Goal: Task Accomplishment & Management: Complete application form

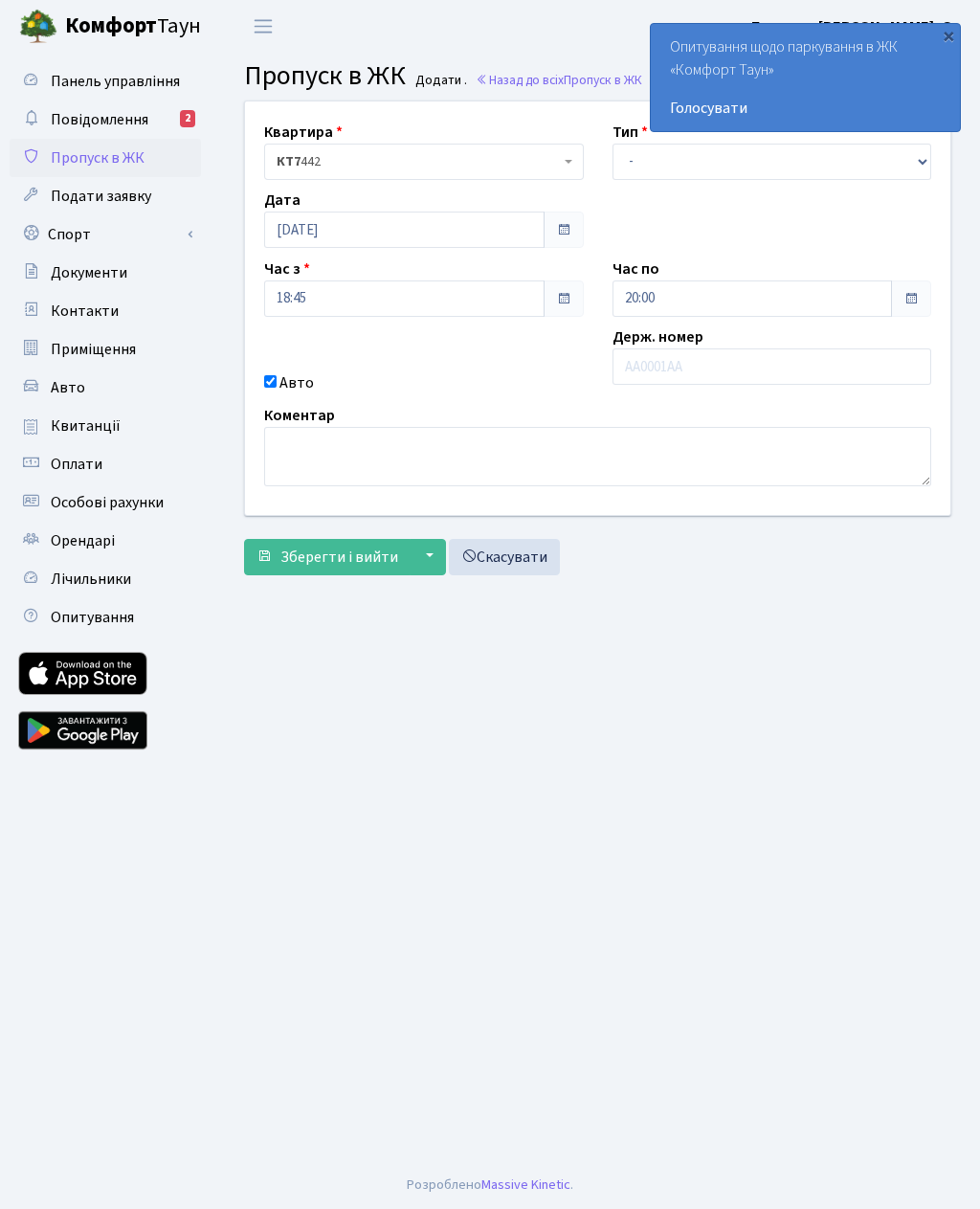
select select "3"
click at [645, 361] on input "text" at bounding box center [772, 367] width 320 height 37
type input "Аа4786ув"
click at [295, 300] on input "18:45" at bounding box center [404, 299] width 281 height 37
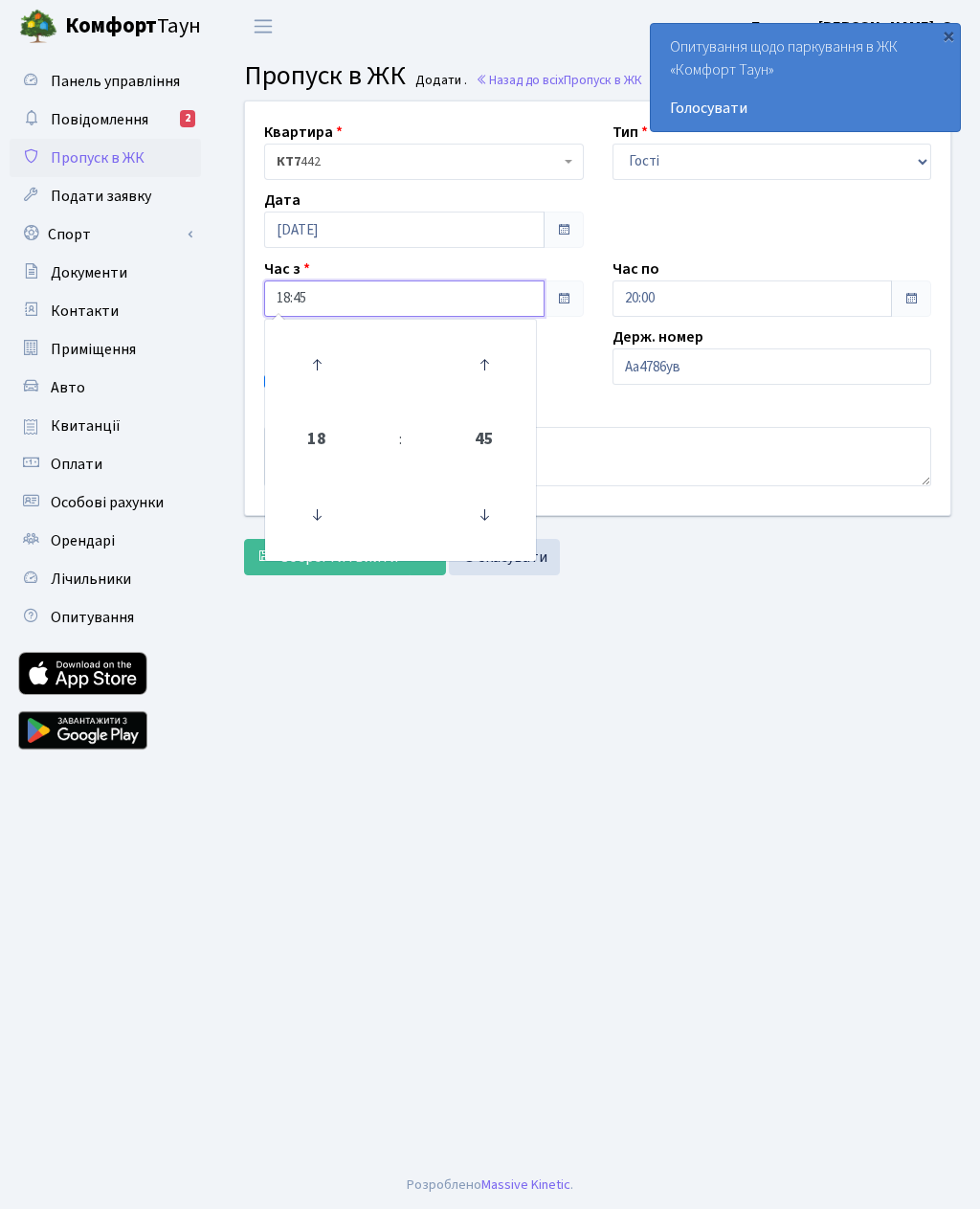
click at [313, 376] on icon at bounding box center [317, 365] width 52 height 52
click at [320, 369] on icon at bounding box center [317, 365] width 52 height 52
click at [306, 517] on icon at bounding box center [317, 515] width 52 height 52
click at [304, 508] on icon at bounding box center [317, 515] width 52 height 52
type input "1"
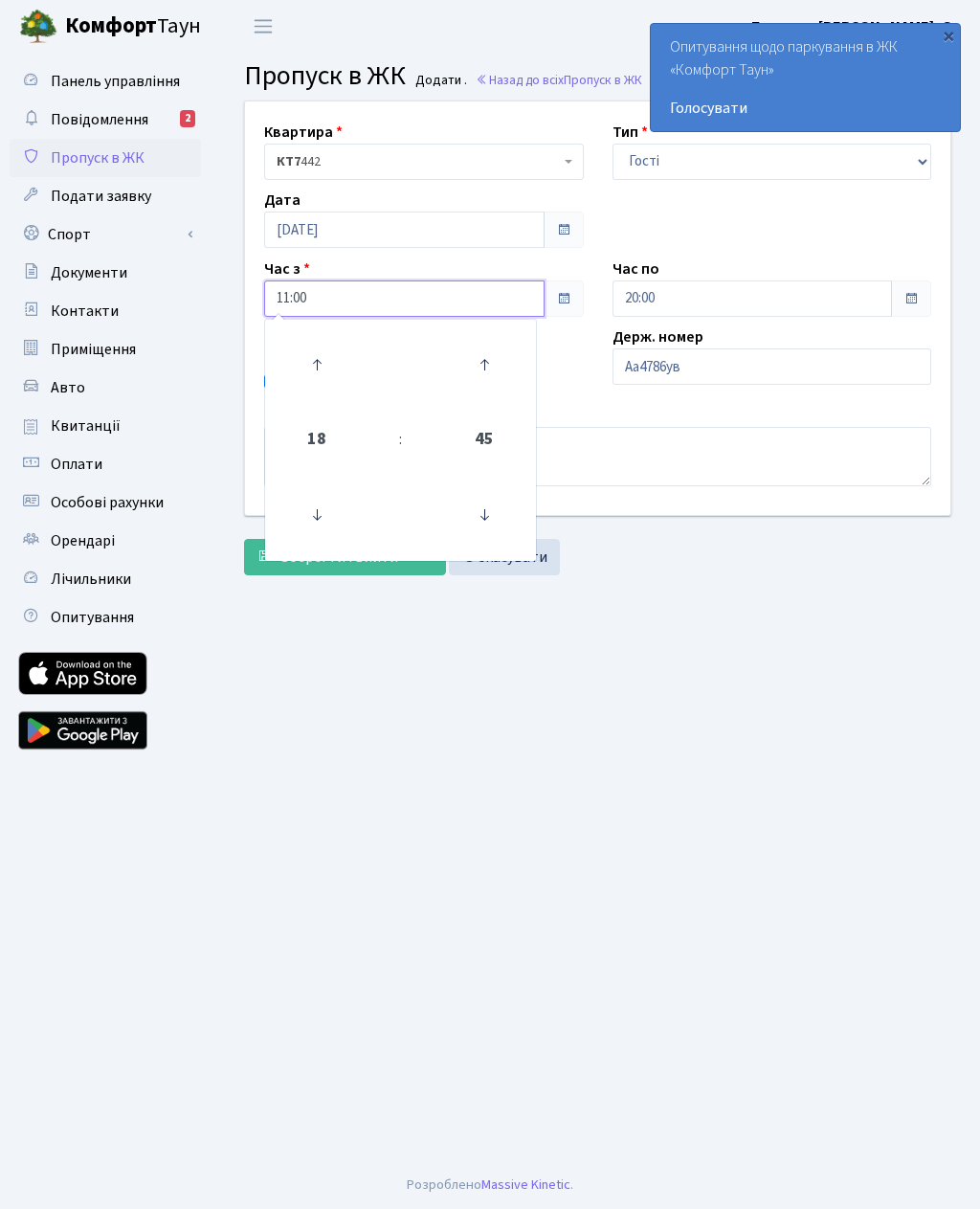
type input "11:00"
click at [530, 752] on main "Admin Пропуск в ЖК Додати Пропуск в ЖК Додати . Назад до всіх Пропуск в ЖК Квар…" at bounding box center [598, 606] width 765 height 1108
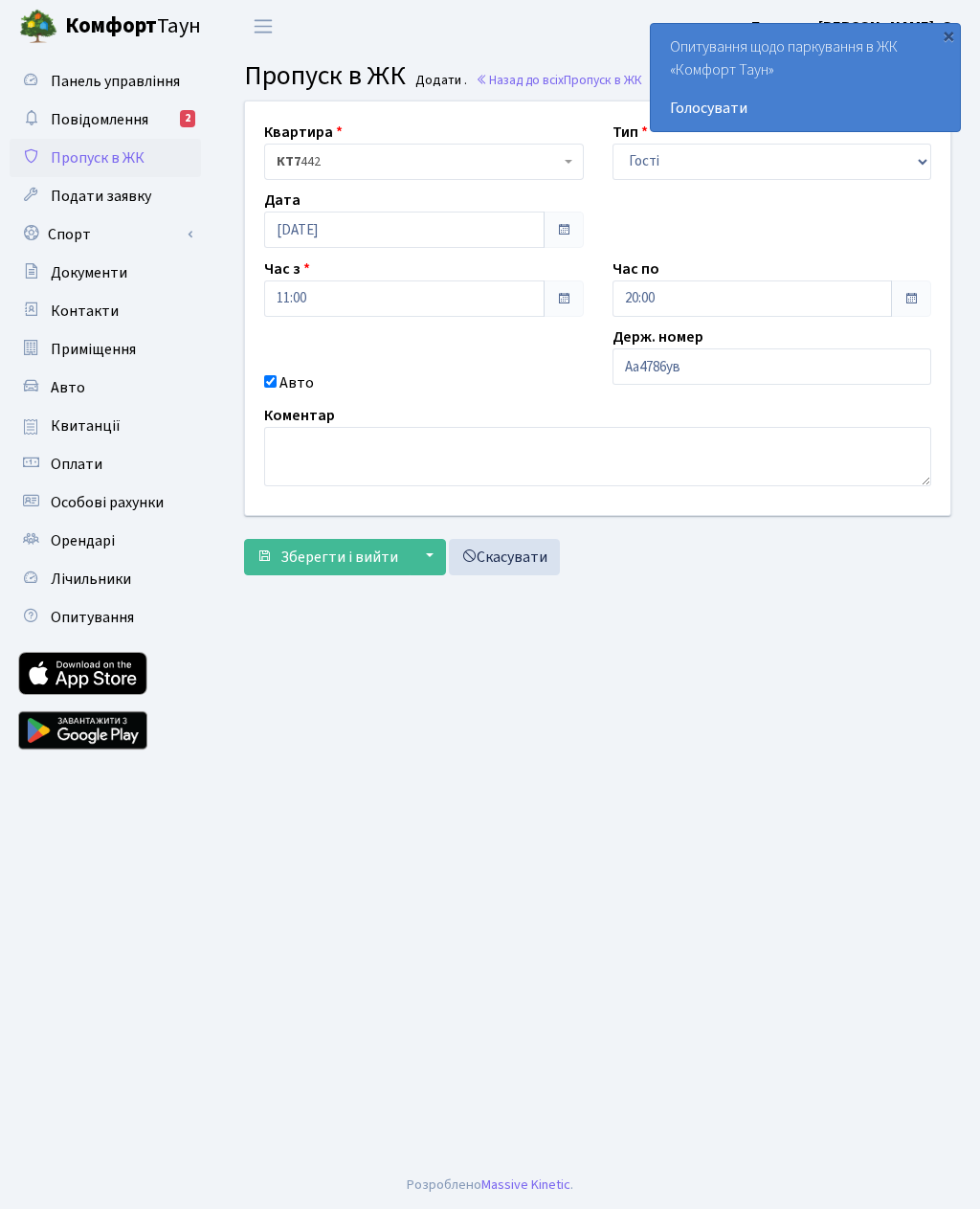
click at [304, 552] on span "Зберегти і вийти" at bounding box center [339, 557] width 118 height 21
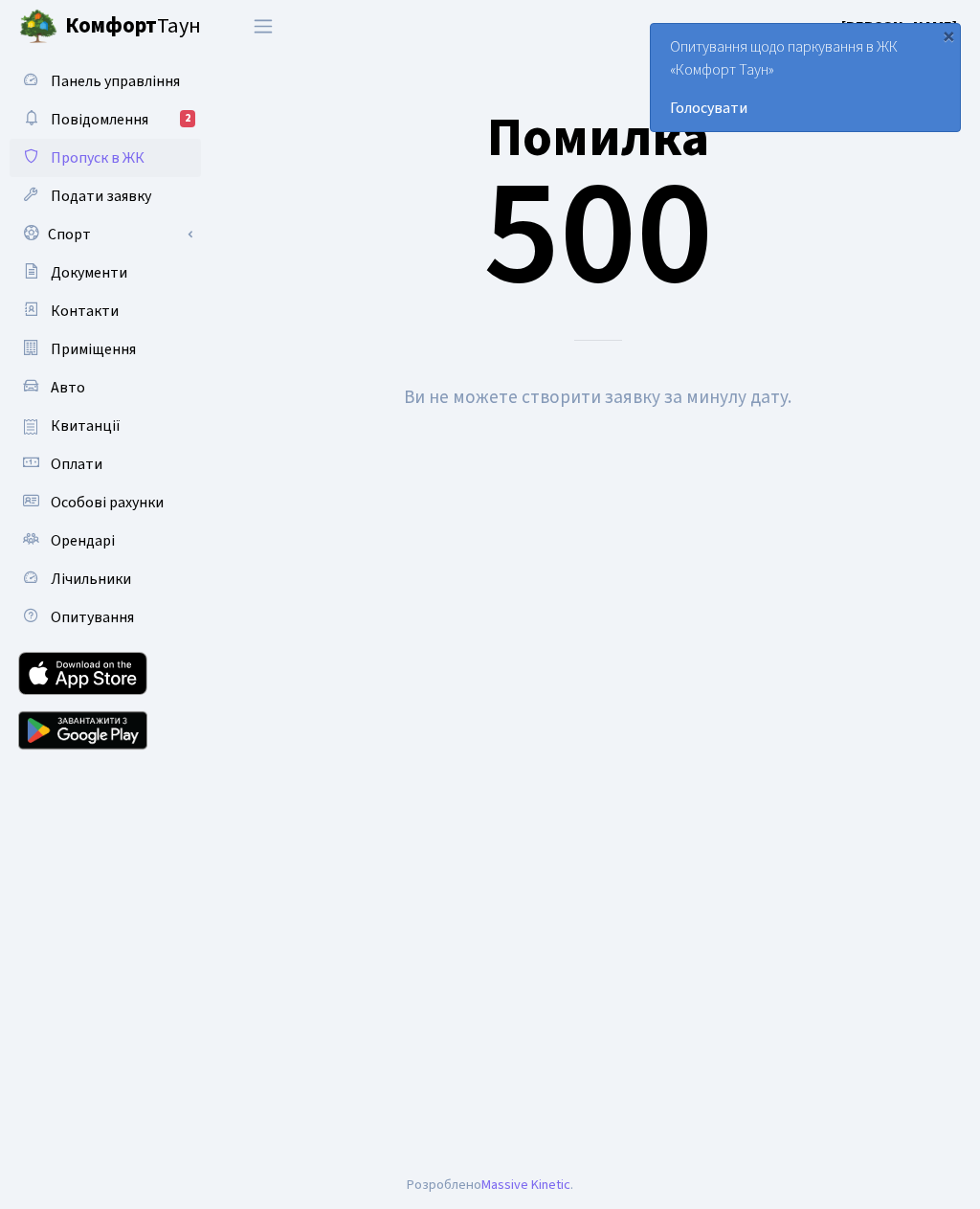
click at [89, 160] on span "Пропуск в ЖК" at bounding box center [98, 158] width 94 height 21
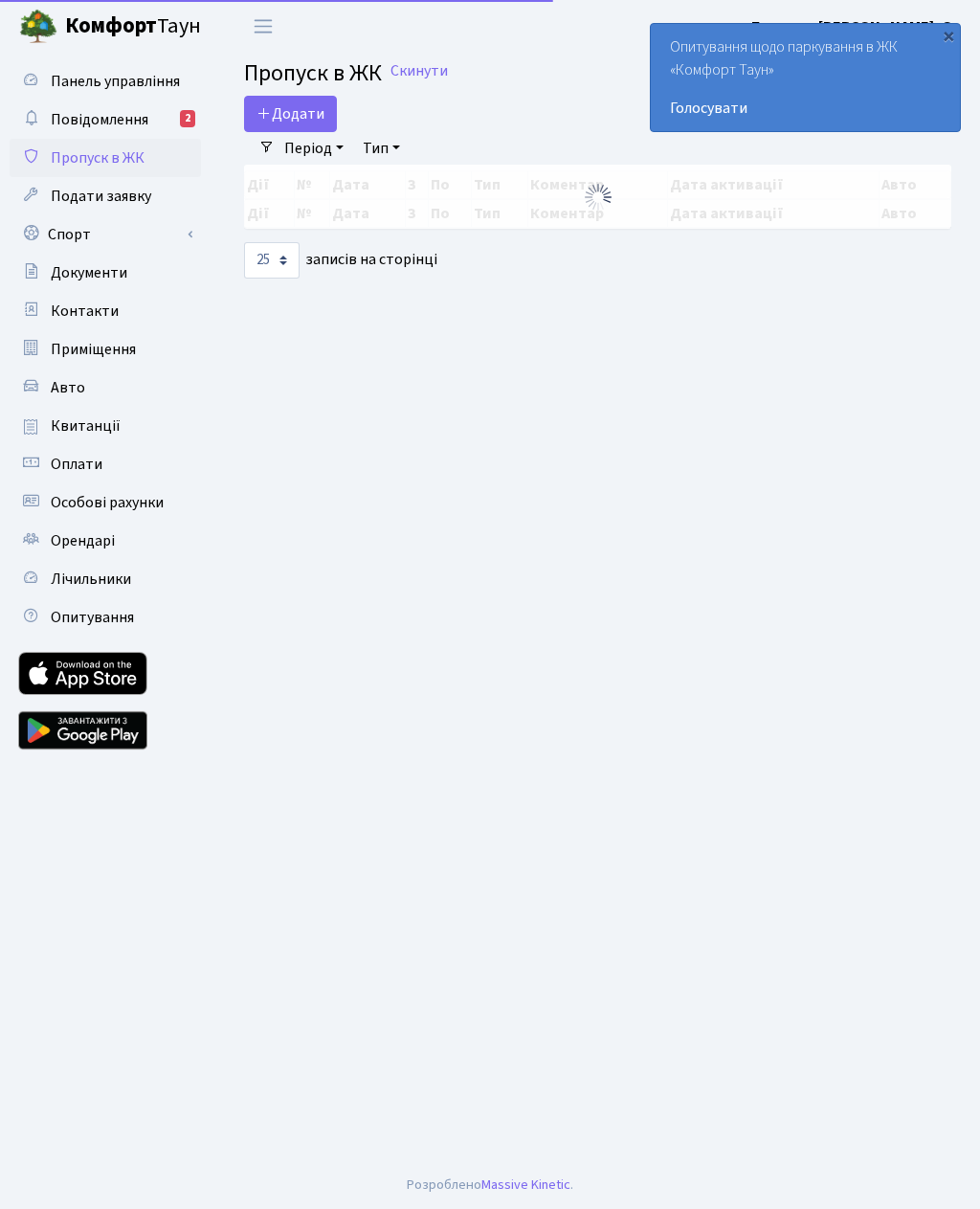
select select "25"
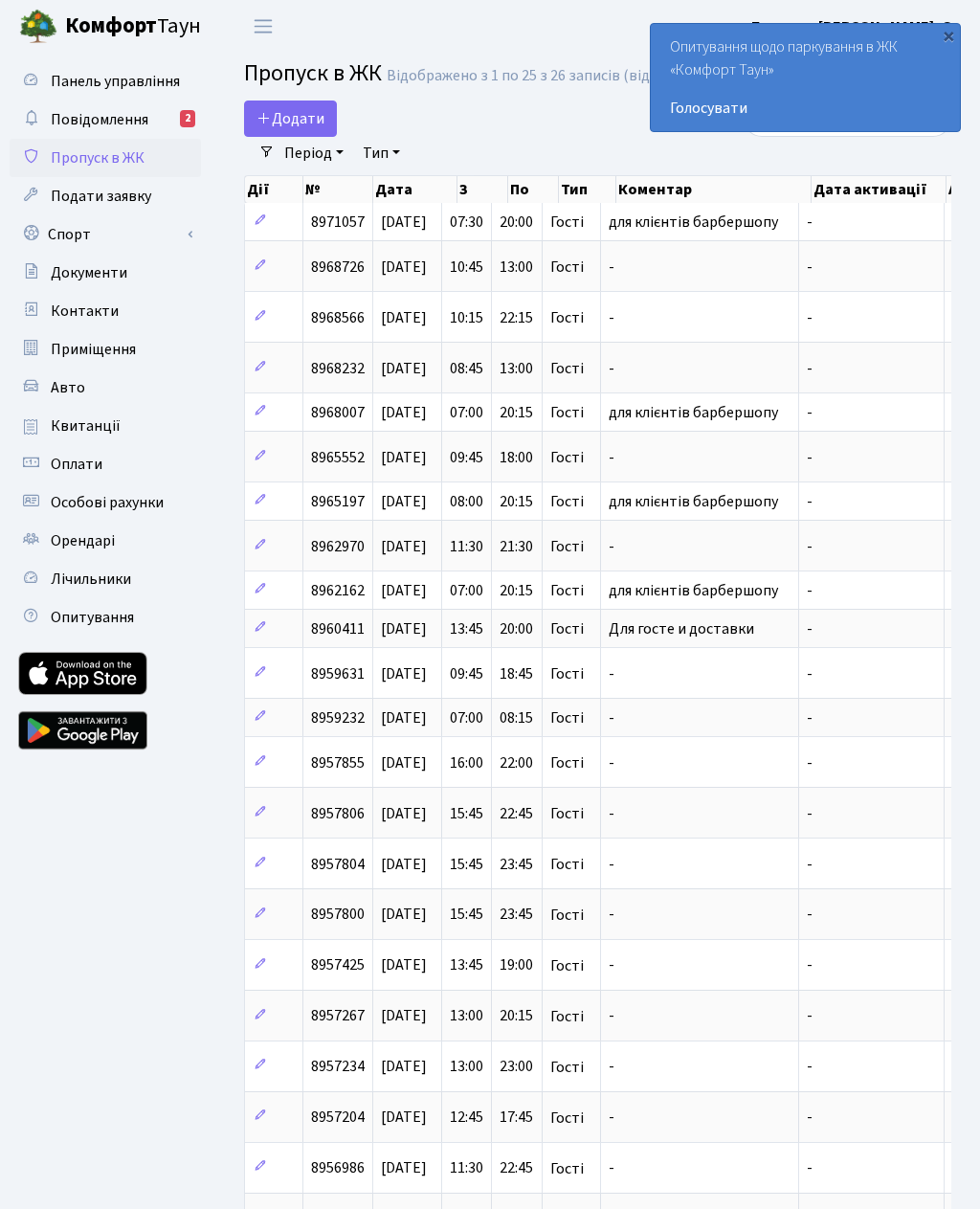
click at [306, 129] on span "Додати" at bounding box center [290, 119] width 68 height 21
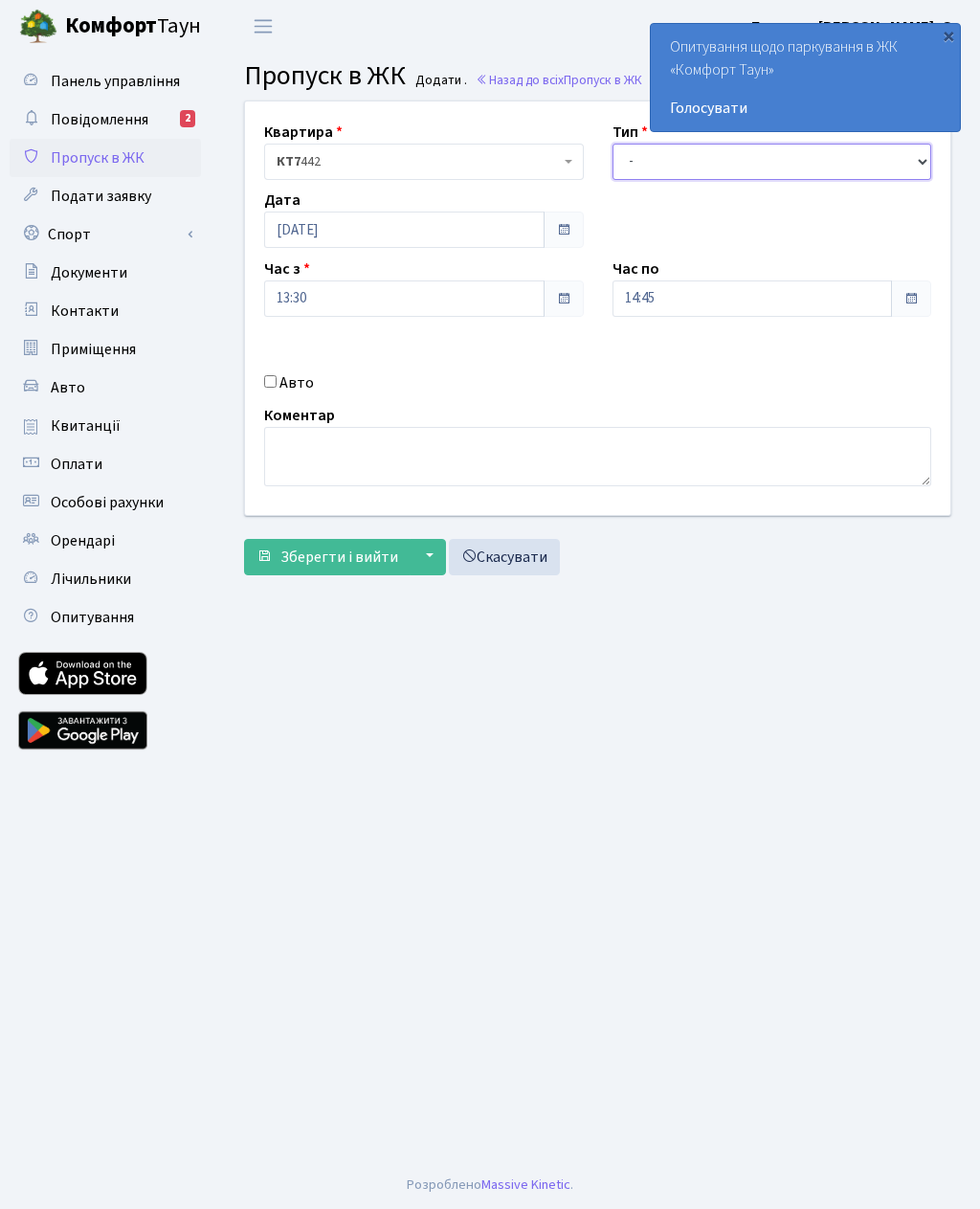
click at [642, 175] on select "- Доставка Таксі Гості Сервіс" at bounding box center [772, 161] width 320 height 37
select select "3"
click at [285, 387] on label "Авто" at bounding box center [297, 382] width 35 height 23
click at [277, 387] on input "Авто" at bounding box center [270, 381] width 12 height 12
checkbox input "true"
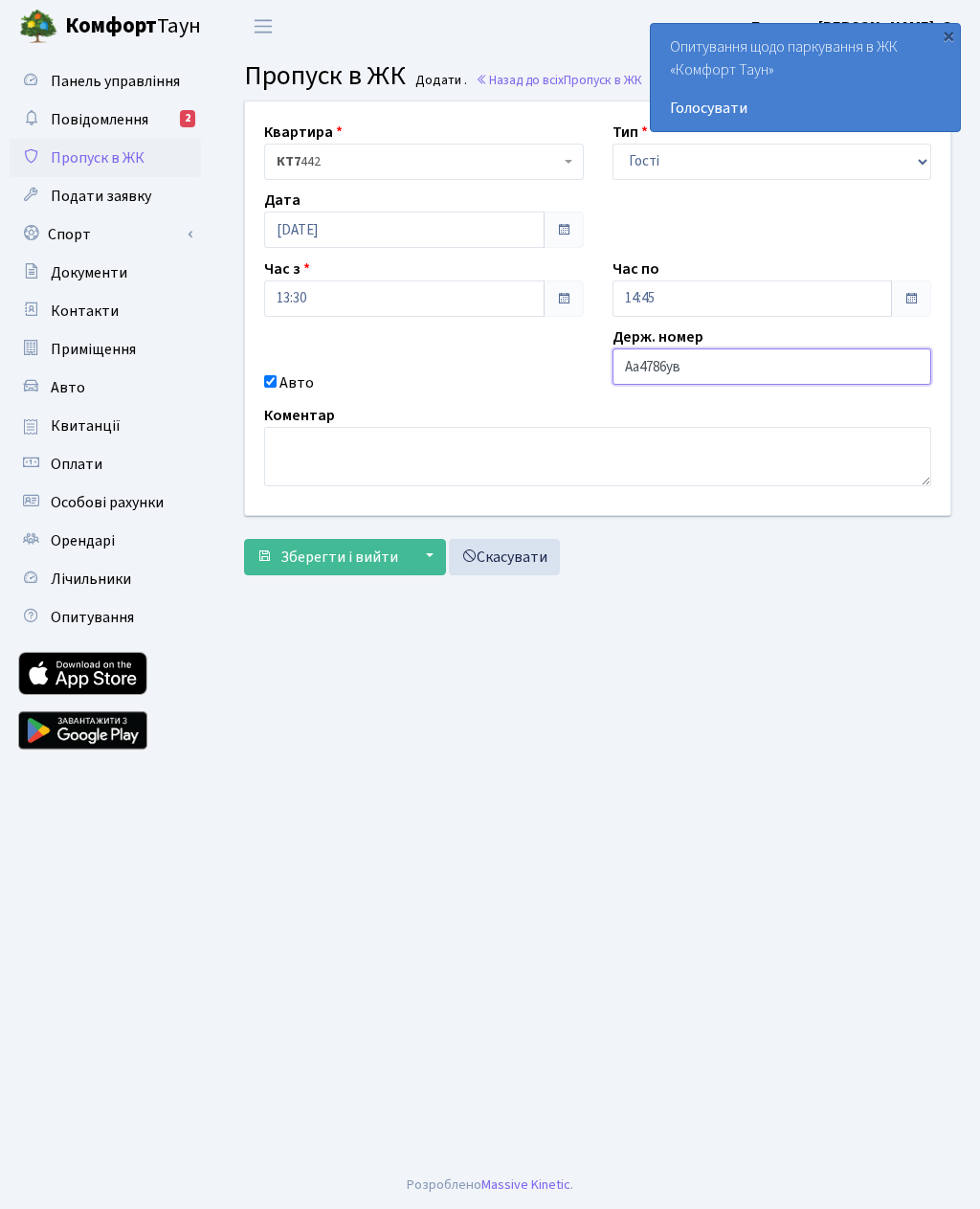
type input "Аа4786ув"
click at [649, 314] on input "14:45" at bounding box center [752, 299] width 281 height 37
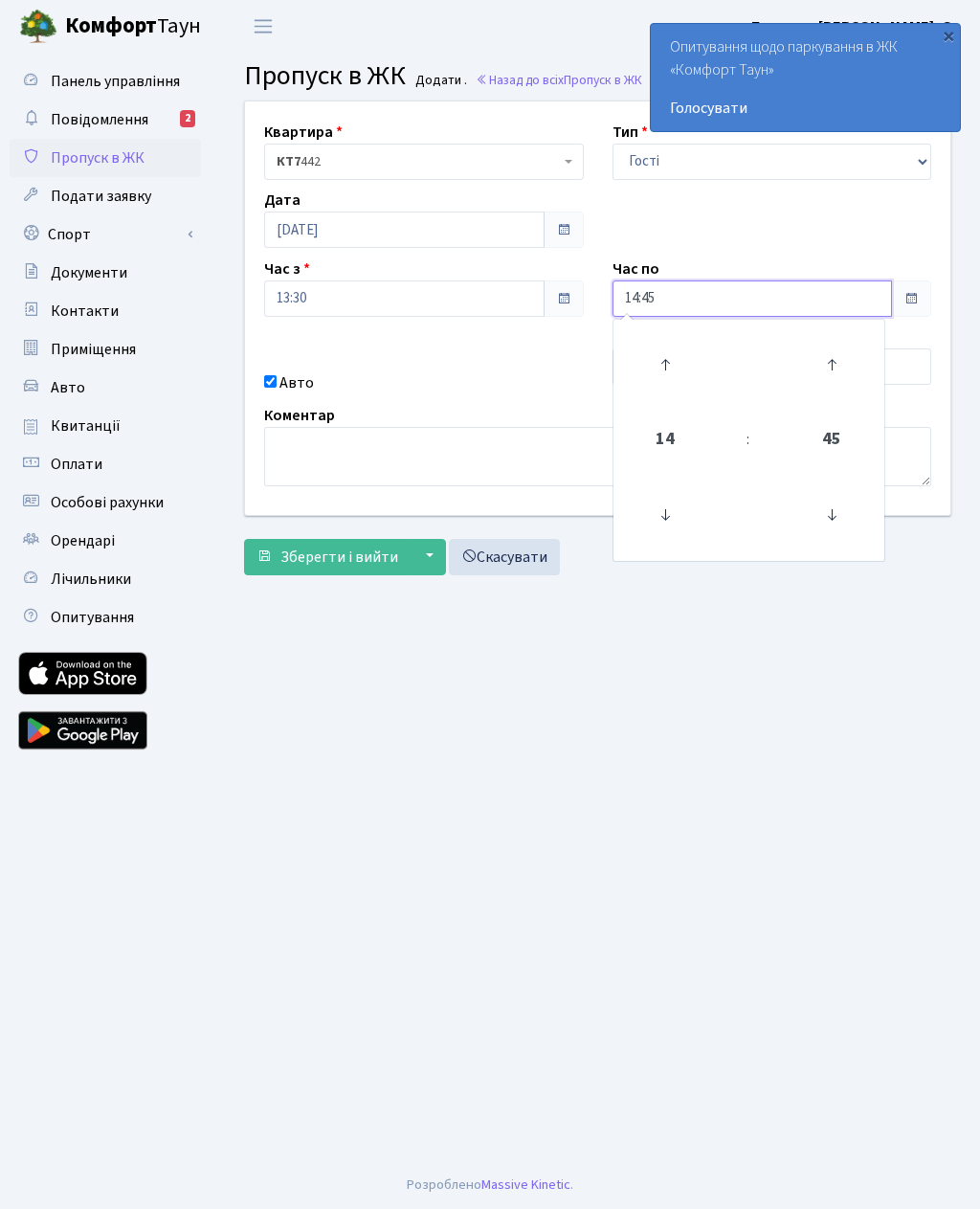
click at [654, 365] on icon at bounding box center [665, 365] width 52 height 52
click at [657, 366] on icon at bounding box center [665, 365] width 52 height 52
click at [659, 358] on icon at bounding box center [665, 365] width 52 height 52
type input "18:45"
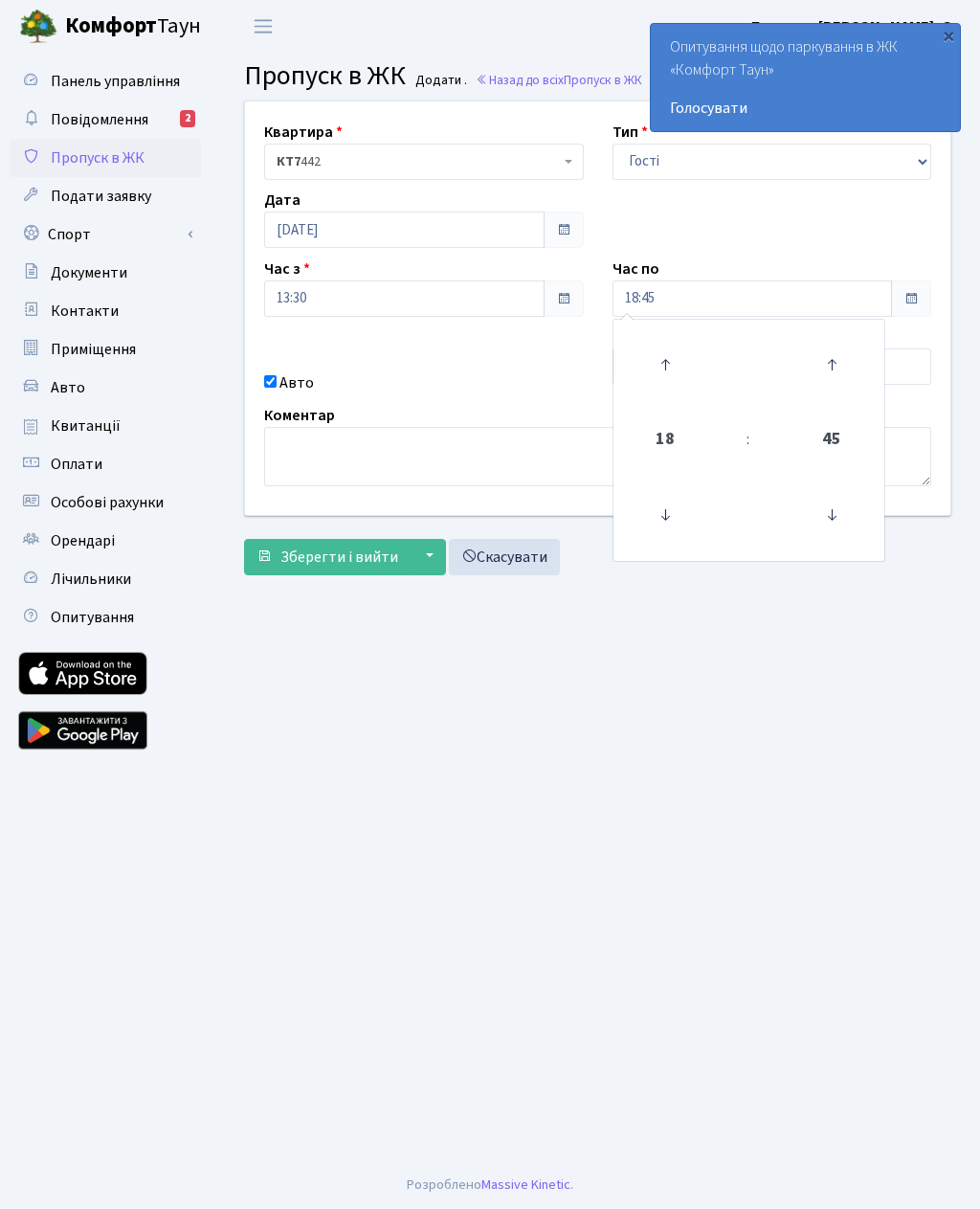
click at [500, 702] on main "Admin Пропуск в ЖК Додати Пропуск в ЖК Додати . Назад до всіх Пропуск в ЖК Квар…" at bounding box center [598, 606] width 765 height 1108
click at [343, 562] on span "Зберегти і вийти" at bounding box center [339, 557] width 118 height 21
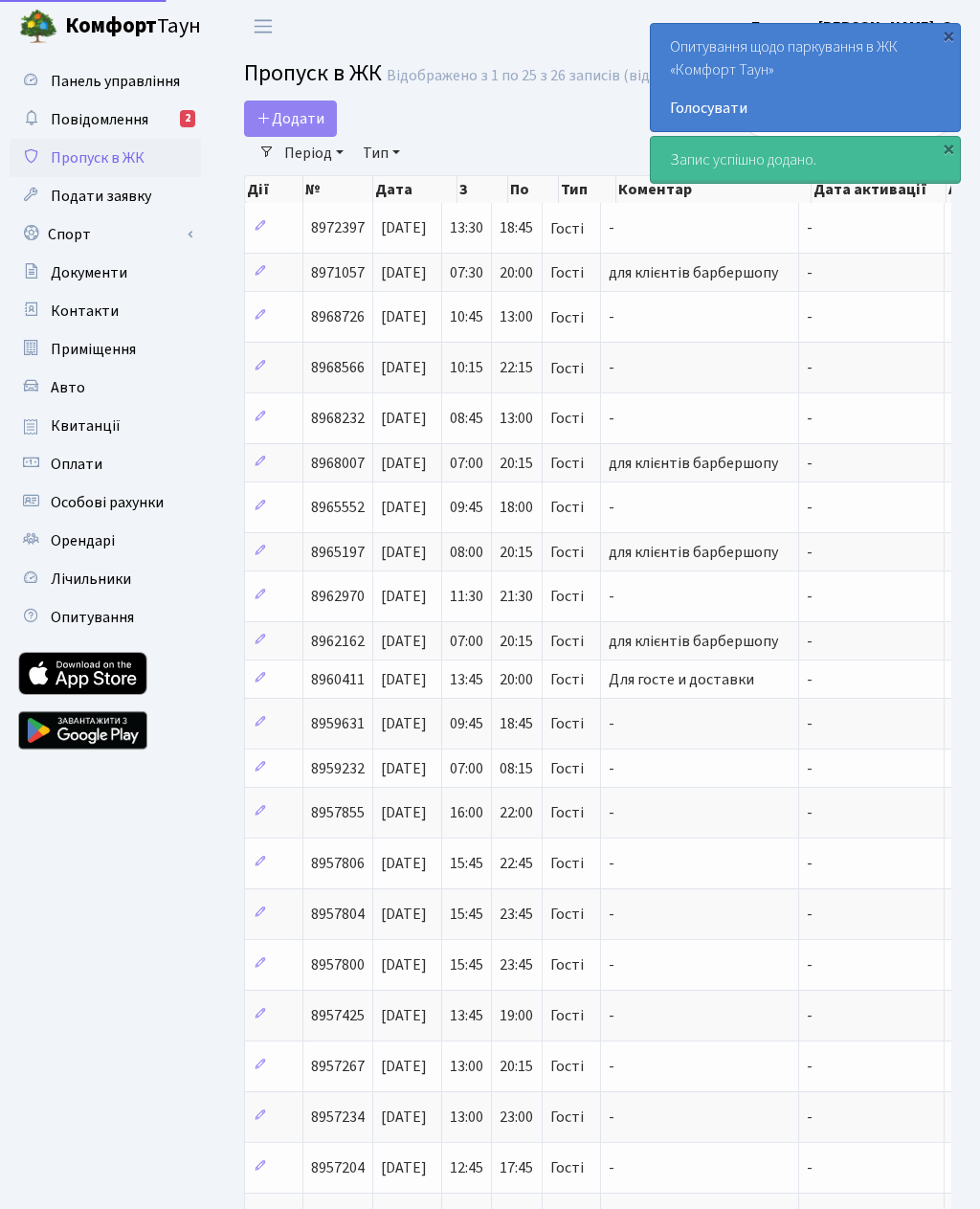
select select "25"
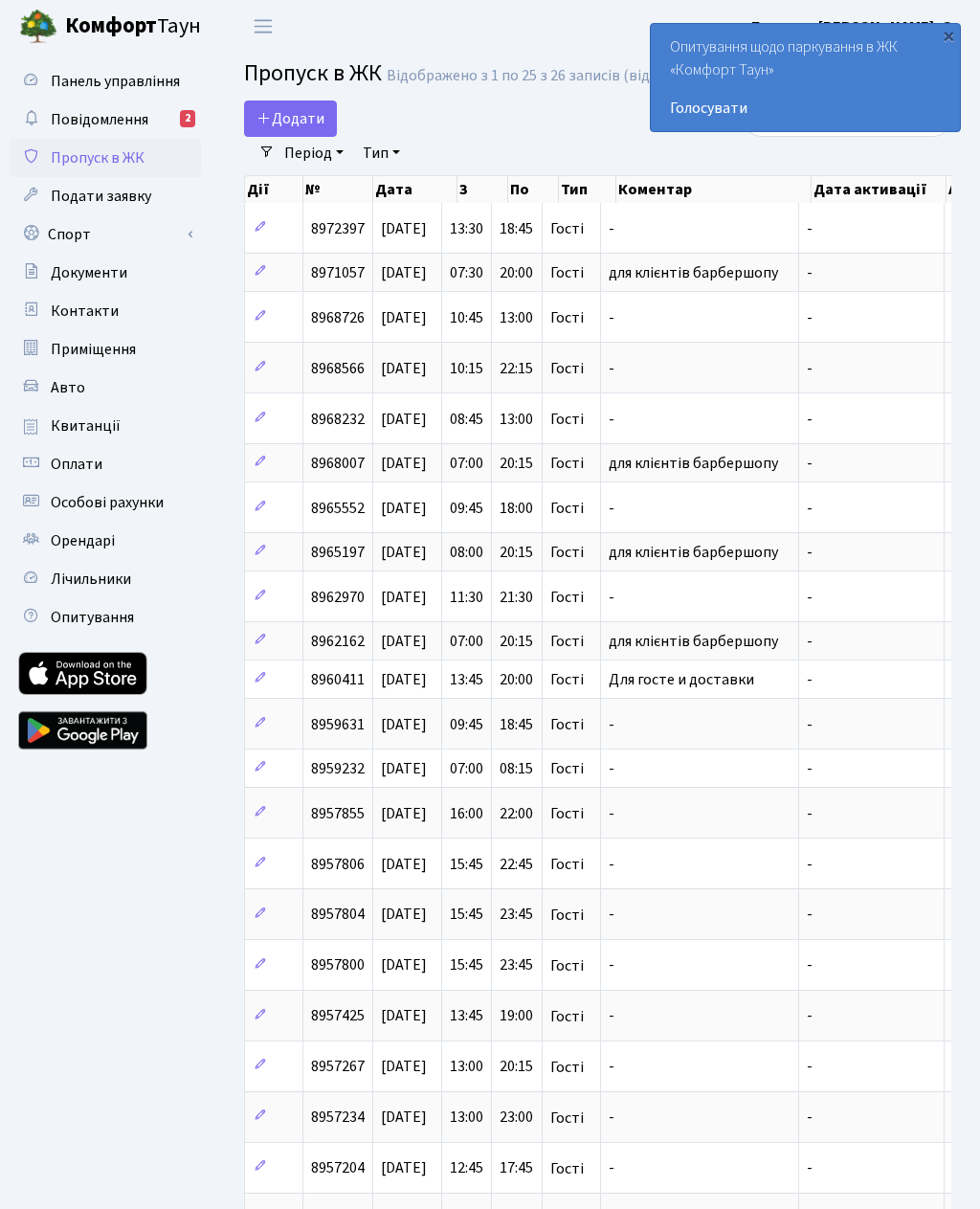
click at [300, 119] on span "Додати" at bounding box center [290, 119] width 68 height 21
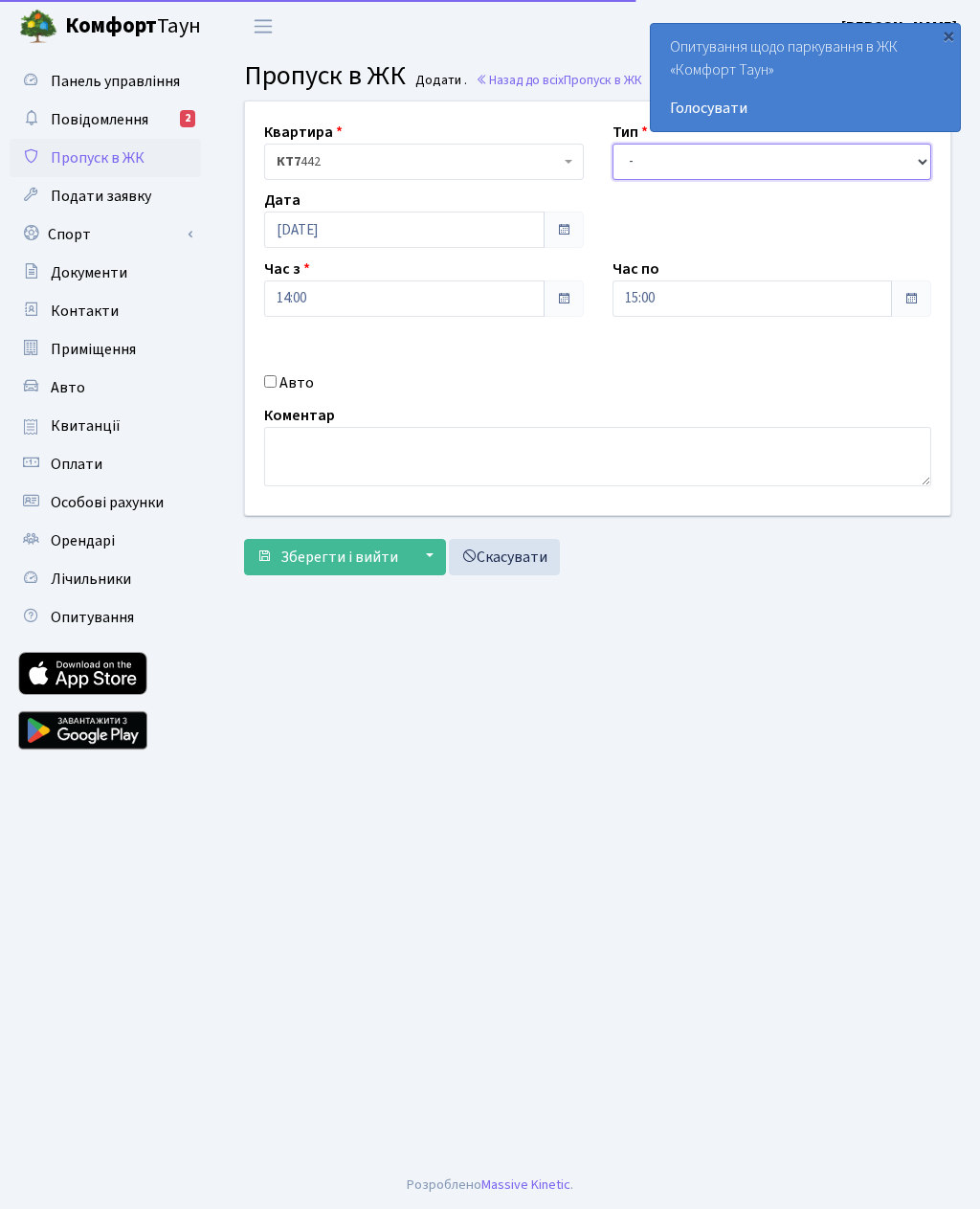
click at [774, 160] on select "- Доставка Таксі Гості Сервіс" at bounding box center [772, 161] width 320 height 37
select select "3"
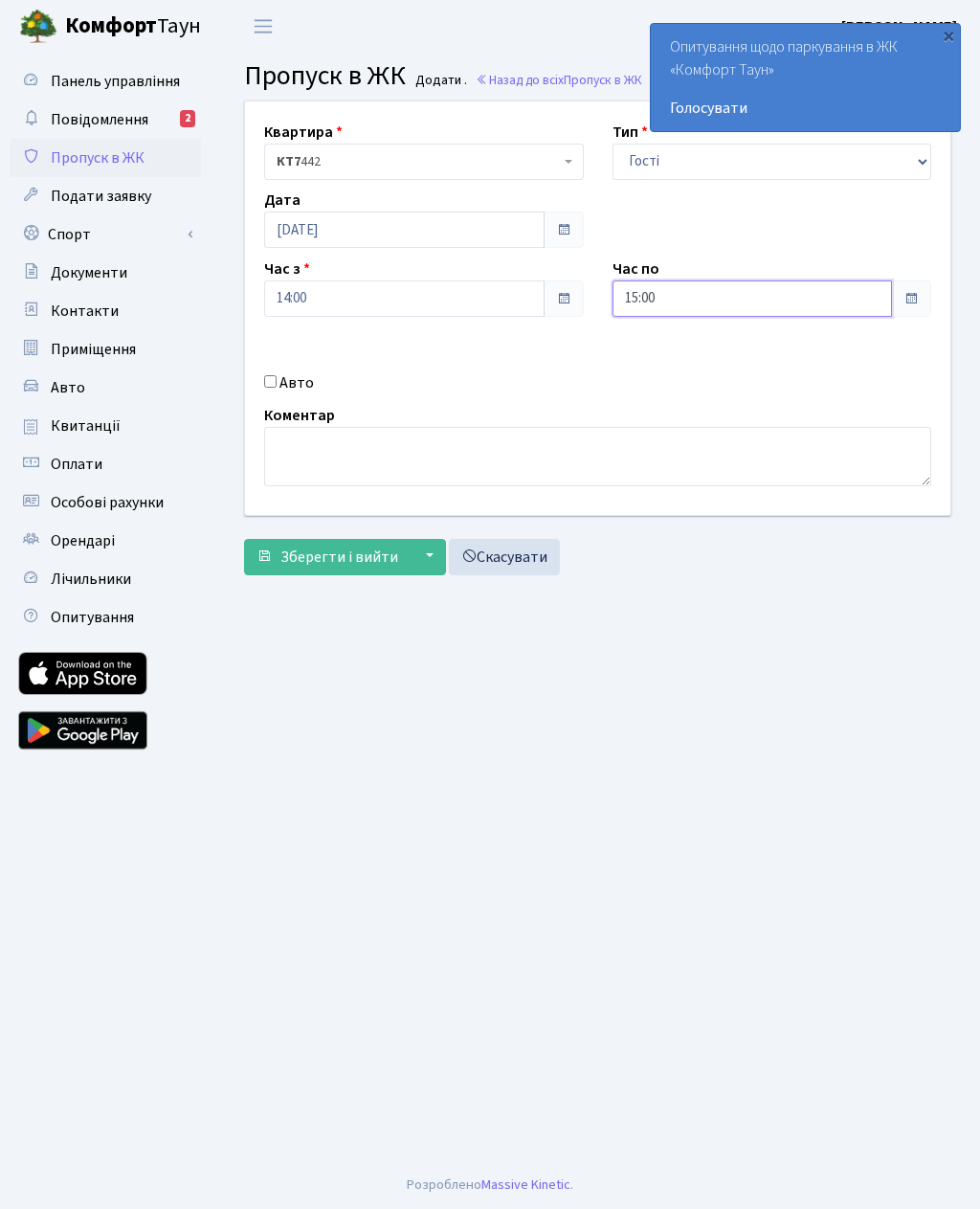
click at [728, 295] on input "15:00" at bounding box center [752, 299] width 281 height 37
click at [683, 331] on link at bounding box center [664, 365] width 57 height 69
click at [662, 353] on icon at bounding box center [665, 365] width 52 height 52
click at [671, 358] on icon at bounding box center [665, 365] width 52 height 52
click at [664, 366] on icon at bounding box center [665, 365] width 52 height 52
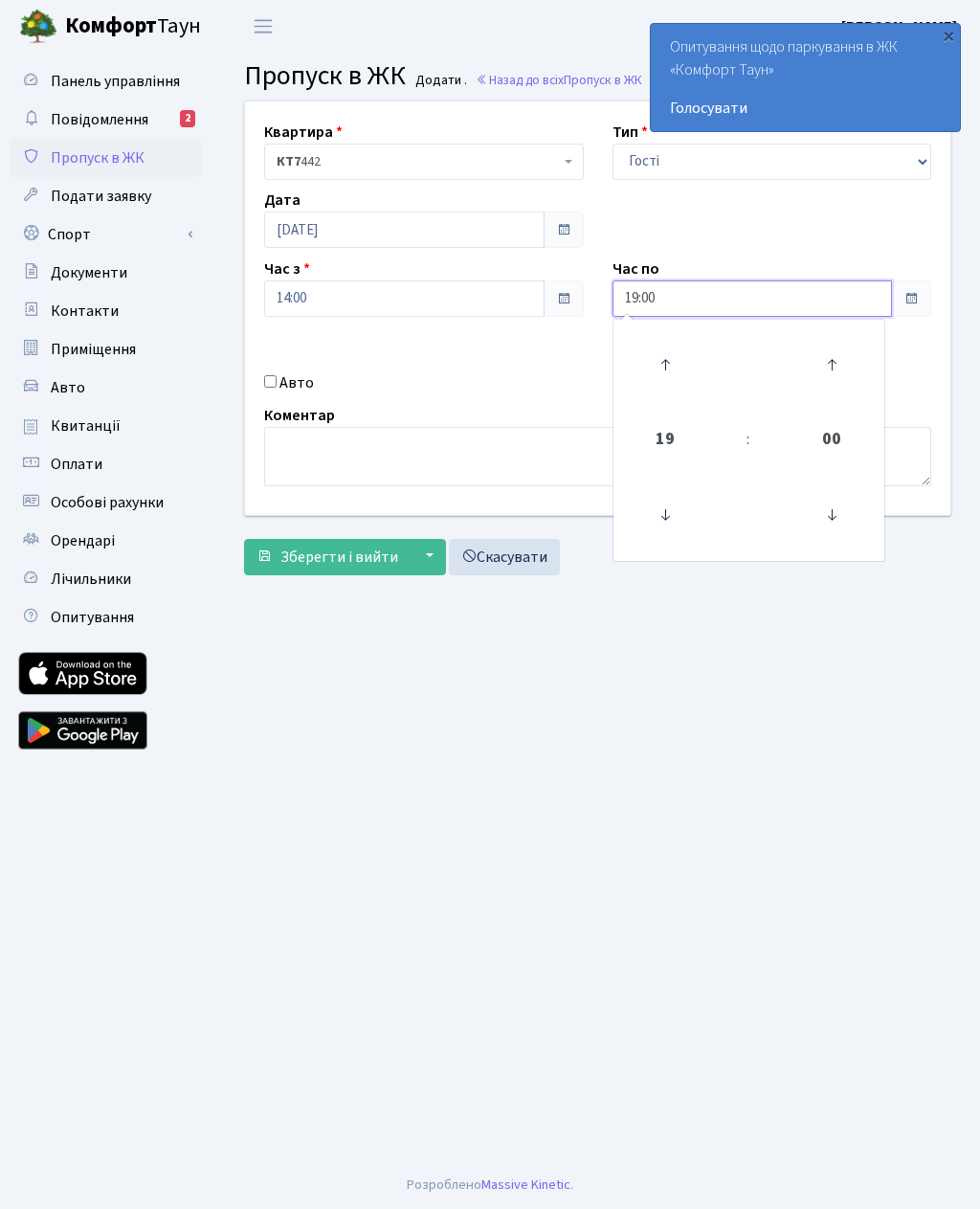
click at [678, 362] on icon at bounding box center [665, 365] width 52 height 52
click at [674, 367] on icon at bounding box center [665, 365] width 52 height 52
click at [680, 360] on icon at bounding box center [665, 365] width 52 height 52
click at [681, 364] on icon at bounding box center [665, 365] width 52 height 52
type input "23:00"
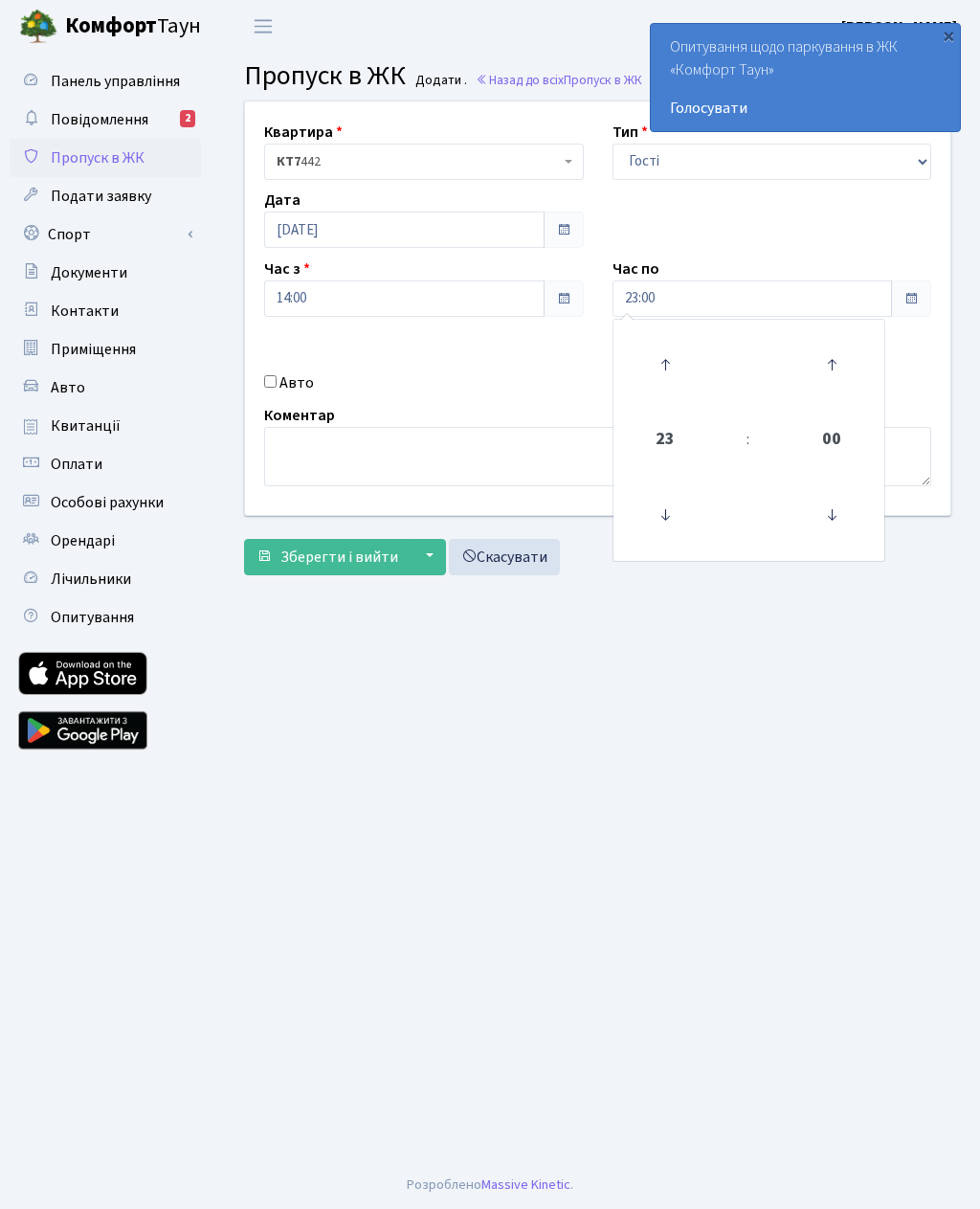
click at [283, 377] on label "Авто" at bounding box center [297, 382] width 35 height 23
click at [277, 377] on input "Авто" at bounding box center [270, 381] width 12 height 12
checkbox input "true"
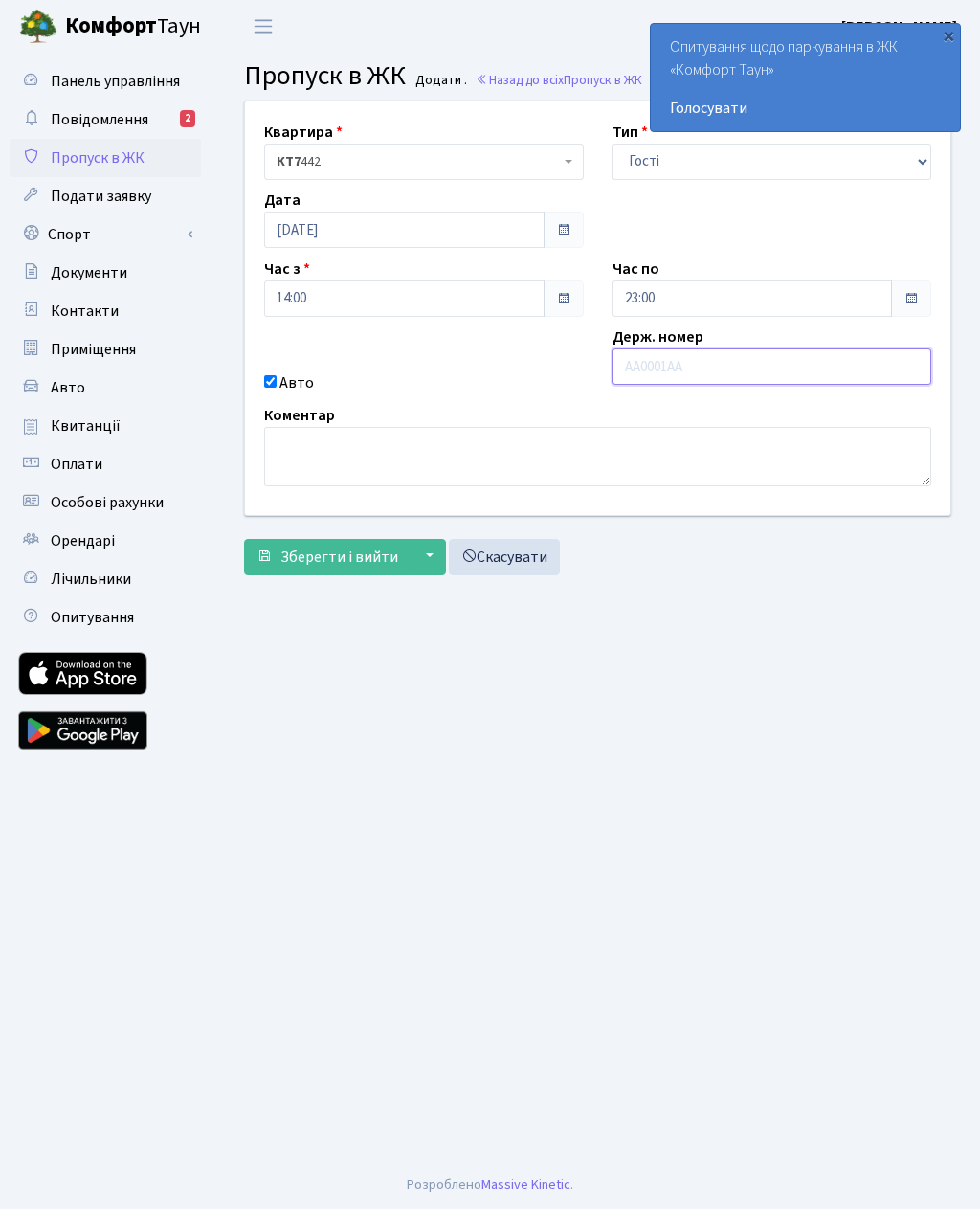
click at [746, 356] on input "text" at bounding box center [772, 367] width 320 height 37
paste input "КА5718МК"
type input "КА5718МК"
click at [349, 561] on span "Зберегти і вийти" at bounding box center [339, 557] width 118 height 21
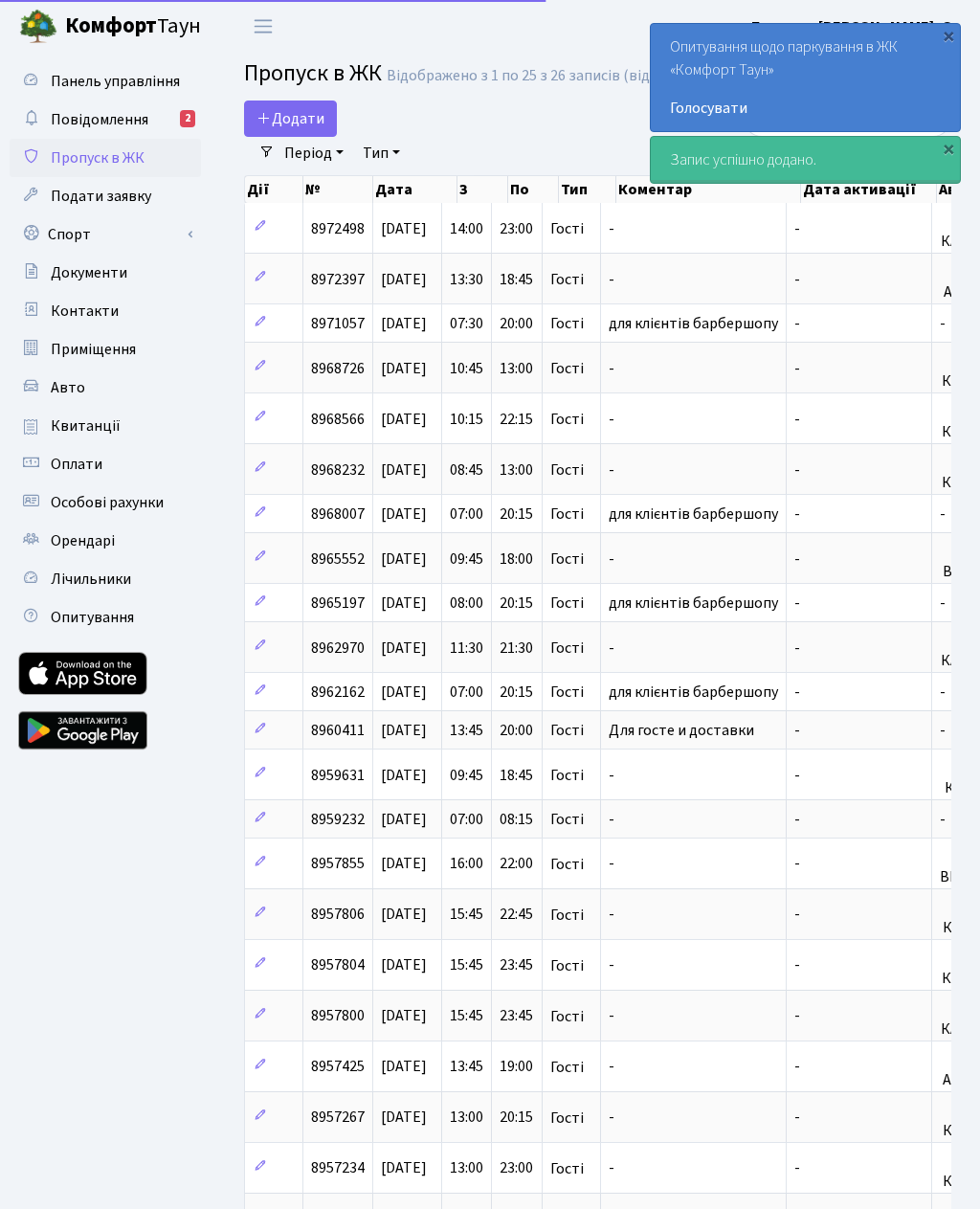
select select "25"
